Goal: Book appointment/travel/reservation

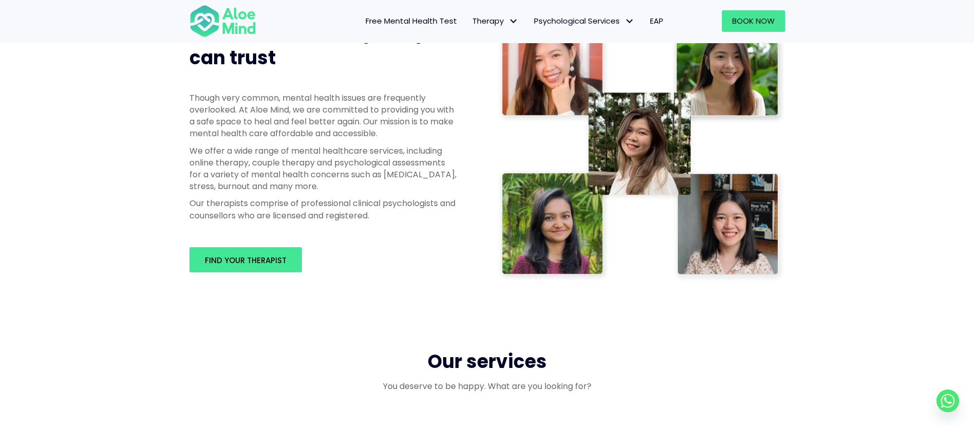
scroll to position [539, 0]
click at [261, 261] on span "Find your therapist" at bounding box center [246, 259] width 82 height 11
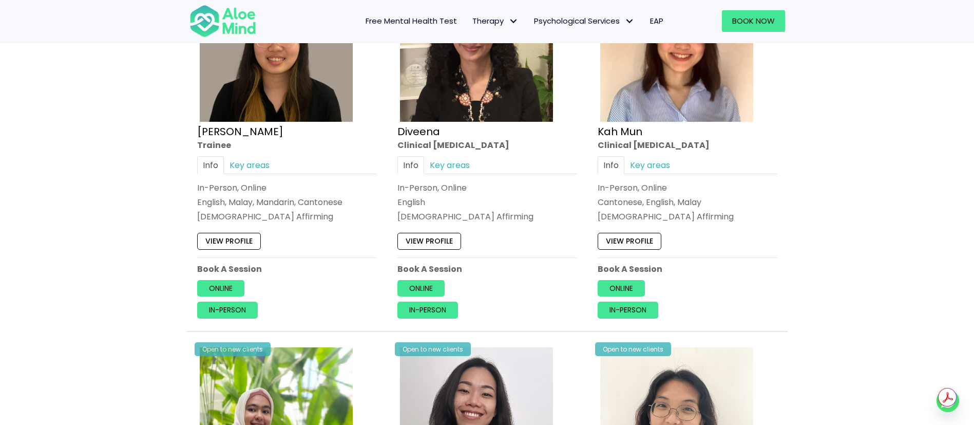
scroll to position [616, 0]
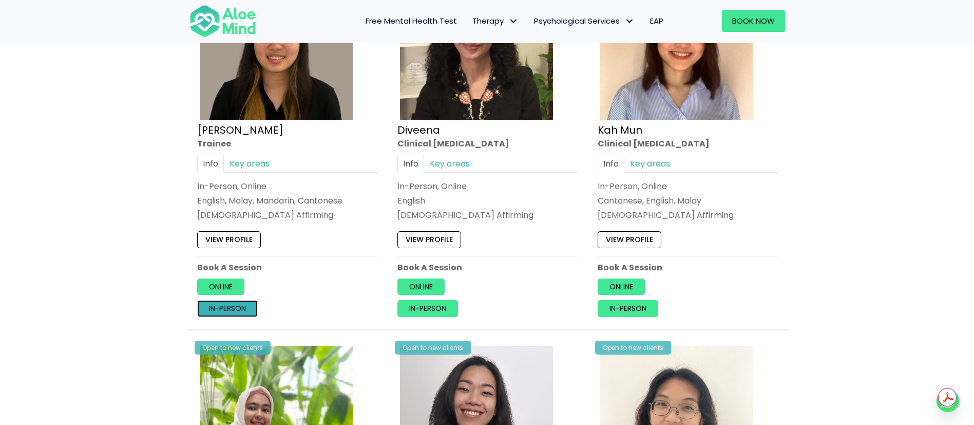
click at [241, 304] on link "In-person" at bounding box center [227, 308] width 61 height 16
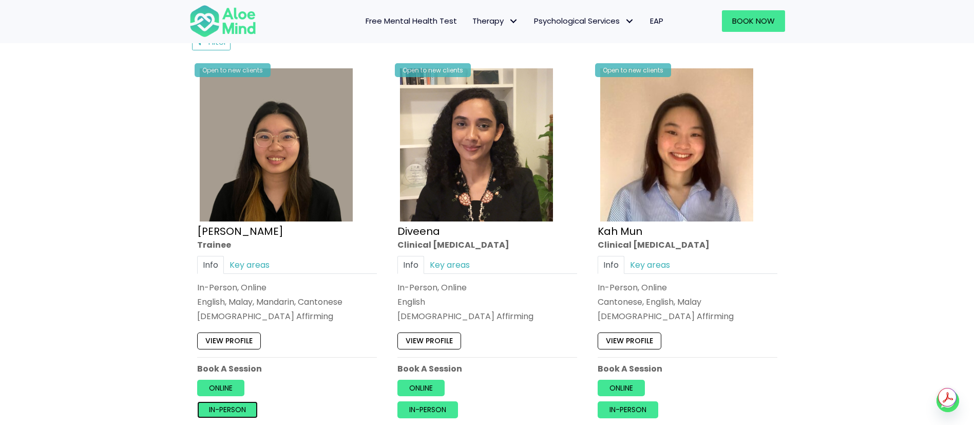
scroll to position [539, 0]
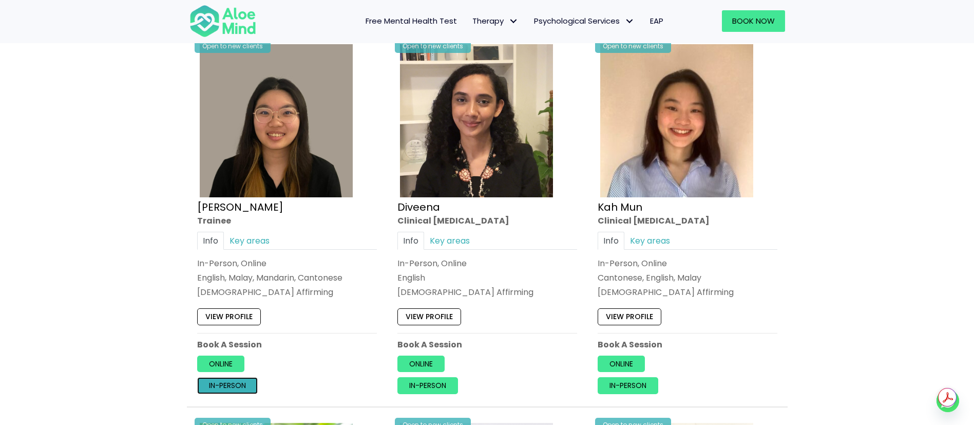
click at [238, 389] on link "In-person" at bounding box center [227, 385] width 61 height 16
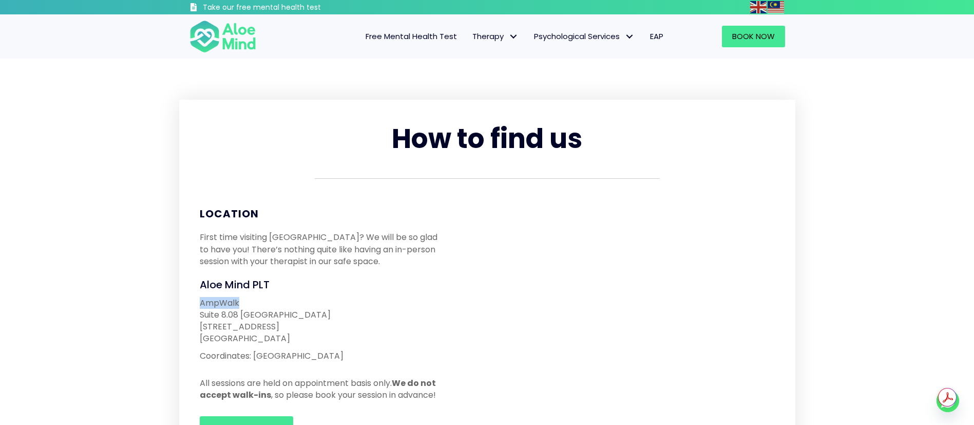
drag, startPoint x: 201, startPoint y: 301, endPoint x: 248, endPoint y: 302, distance: 46.7
click at [248, 302] on p "AmpWalk Suite 8.08 North Block 218 Jalan Ampang 50450 Kuala Lumpur" at bounding box center [322, 321] width 245 height 48
copy p "AmpWalk"
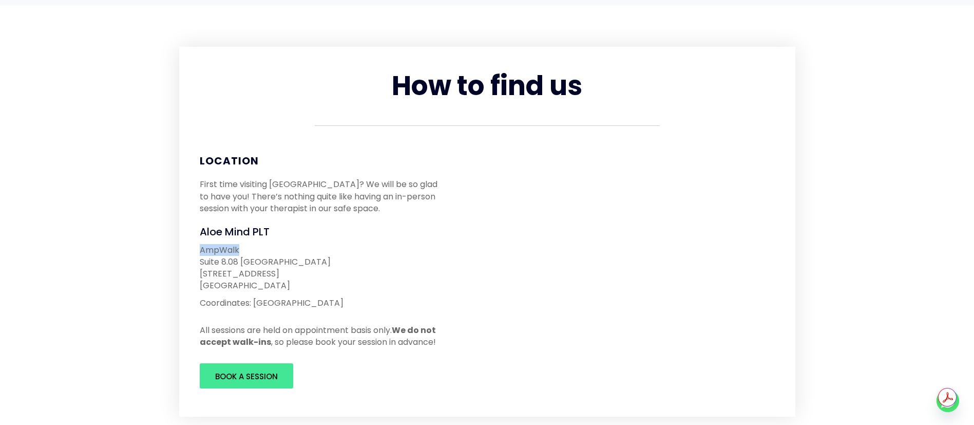
scroll to position [77, 0]
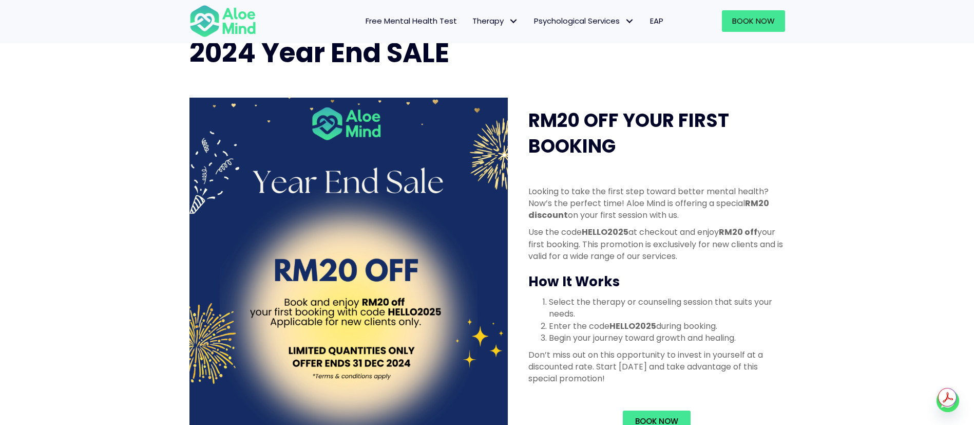
scroll to position [77, 0]
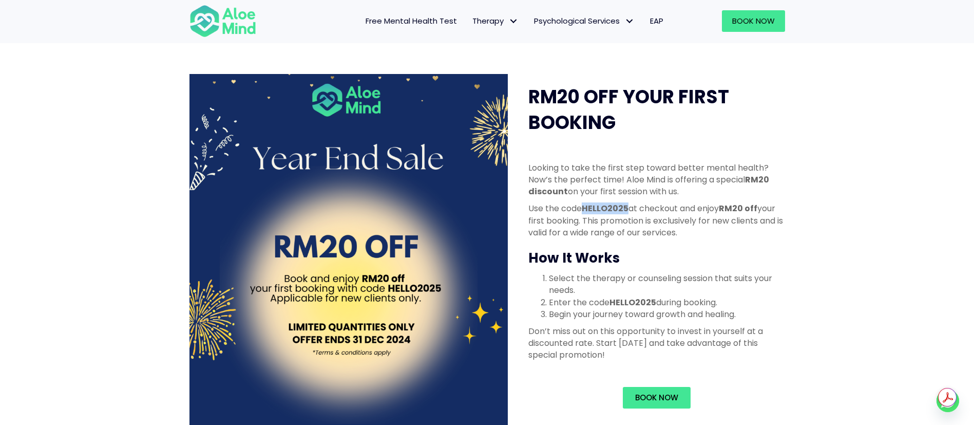
drag, startPoint x: 584, startPoint y: 208, endPoint x: 628, endPoint y: 208, distance: 43.6
click at [628, 208] on strong "HELLO2025" at bounding box center [605, 208] width 47 height 12
copy strong "HELLO2025"
